Goal: Find specific page/section: Find specific page/section

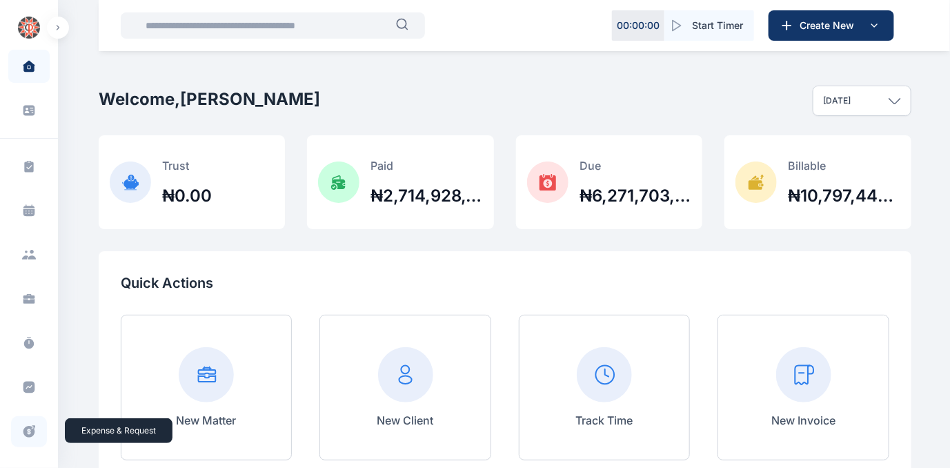
click at [25, 433] on icon at bounding box center [29, 432] width 12 height 12
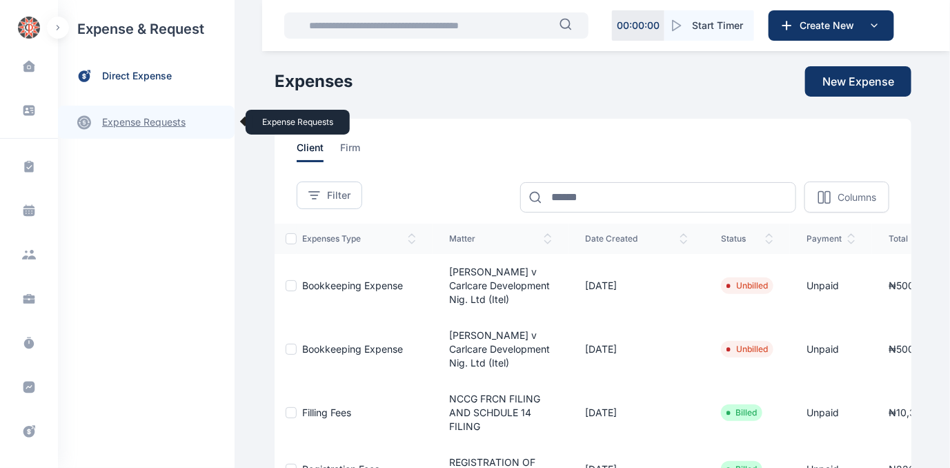
click at [139, 123] on link "expense requests expense requests" at bounding box center [146, 122] width 177 height 33
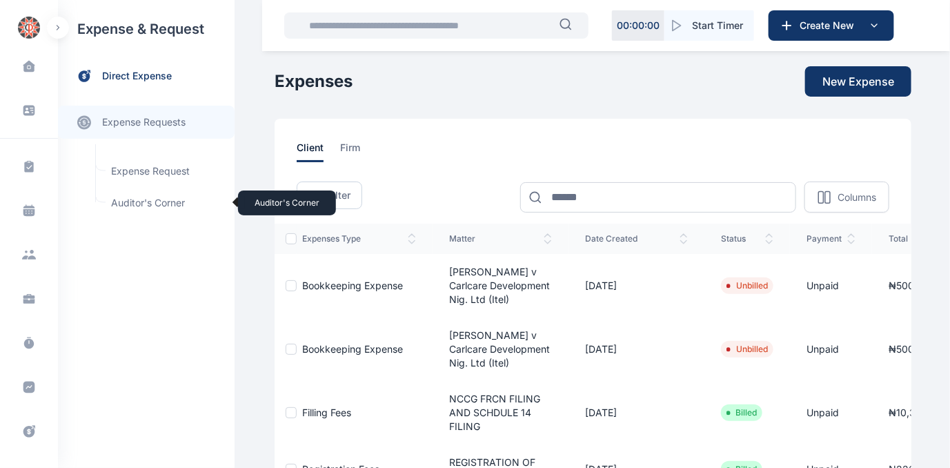
click at [117, 201] on span "Auditor's Corner Auditor's Corner" at bounding box center [165, 203] width 125 height 26
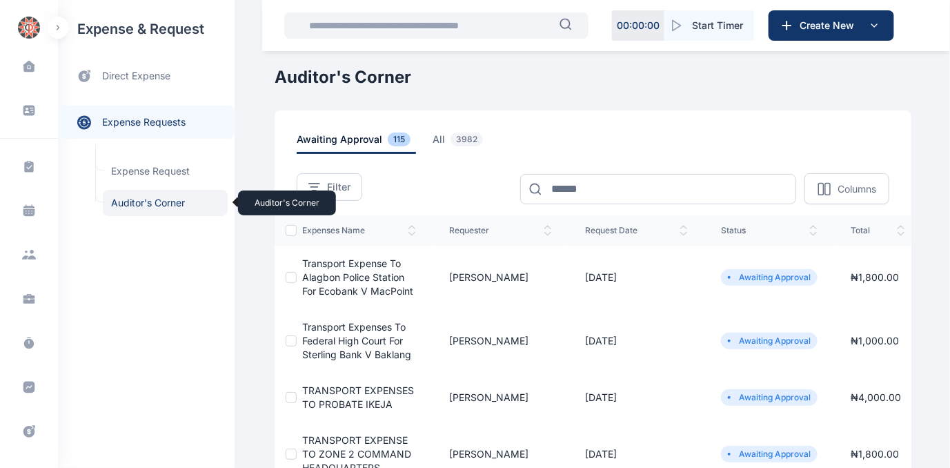
click at [118, 203] on span "Auditor's Corner Auditor's Corner" at bounding box center [165, 203] width 125 height 26
